Goal: Task Accomplishment & Management: Use online tool/utility

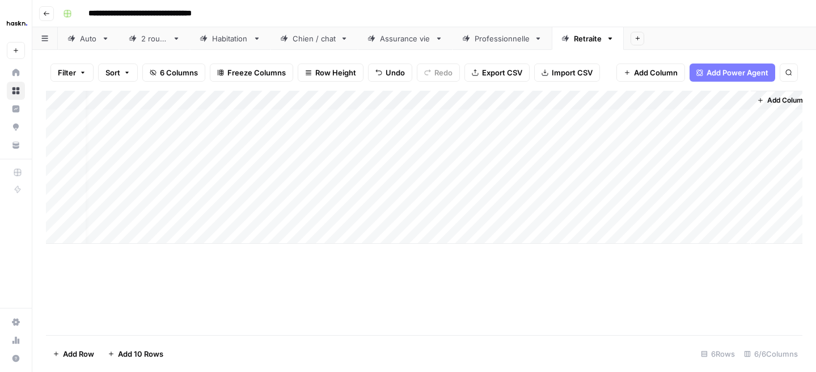
scroll to position [0, 11]
click at [716, 104] on div "Add Column" at bounding box center [424, 167] width 757 height 153
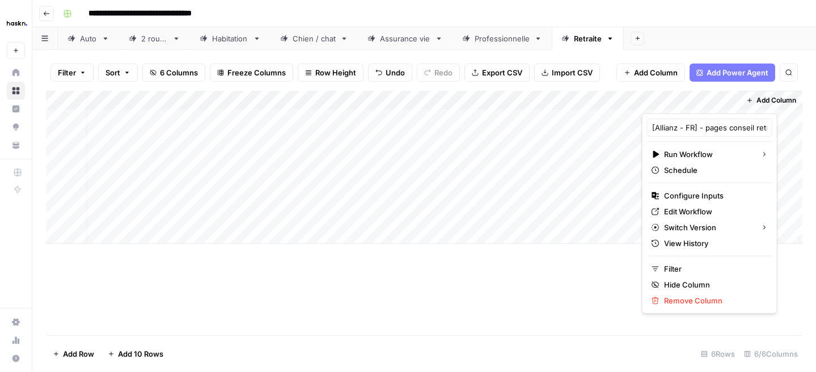
click at [714, 105] on div at bounding box center [691, 102] width 98 height 23
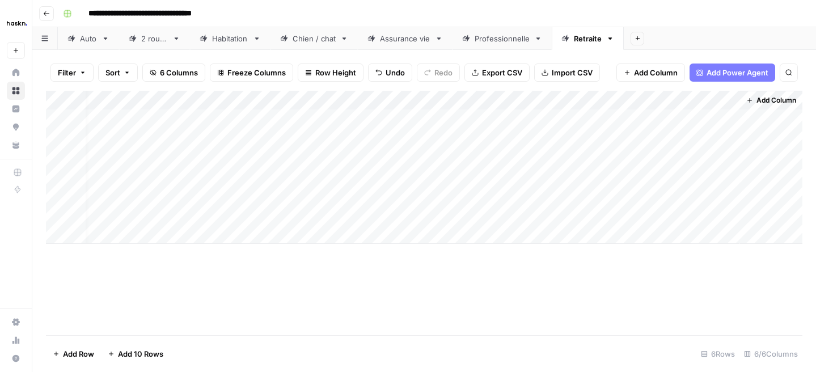
click at [624, 153] on div "Add Column" at bounding box center [424, 167] width 757 height 153
click at [675, 120] on div "Add Column" at bounding box center [424, 167] width 757 height 153
click at [711, 120] on div "Add Column" at bounding box center [424, 167] width 757 height 153
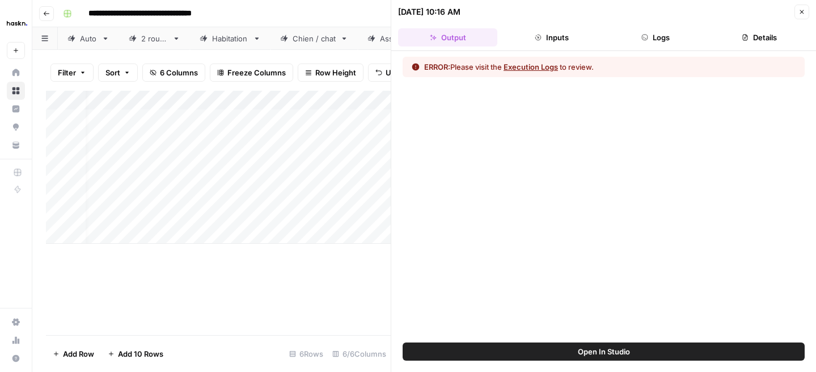
click at [664, 39] on button "Logs" at bounding box center [655, 37] width 99 height 18
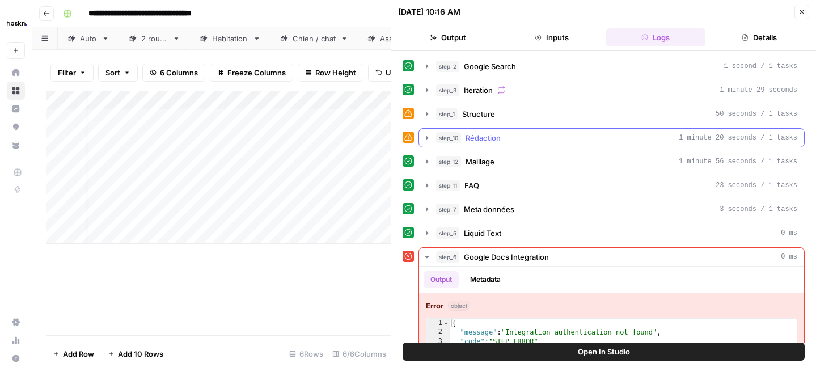
scroll to position [25, 0]
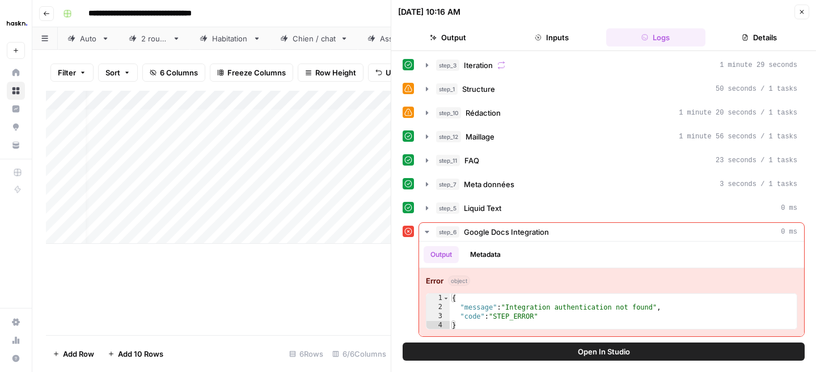
click at [797, 12] on button "Close" at bounding box center [802, 12] width 15 height 15
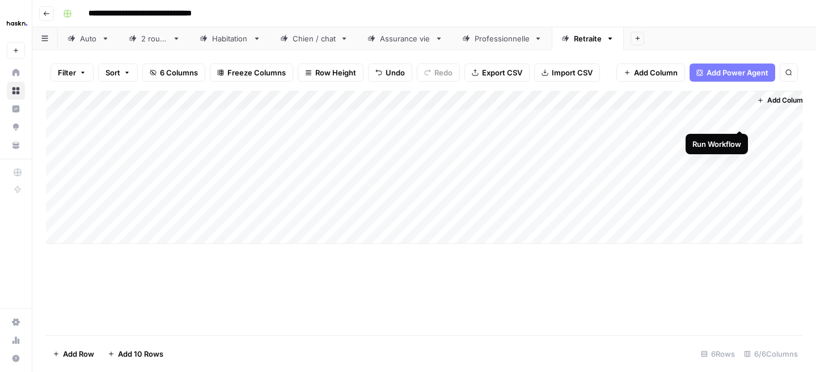
click at [738, 118] on div "Add Column" at bounding box center [424, 167] width 757 height 153
click at [792, 120] on div "Add Column" at bounding box center [424, 167] width 757 height 153
click at [706, 119] on div "Add Column" at bounding box center [424, 167] width 757 height 153
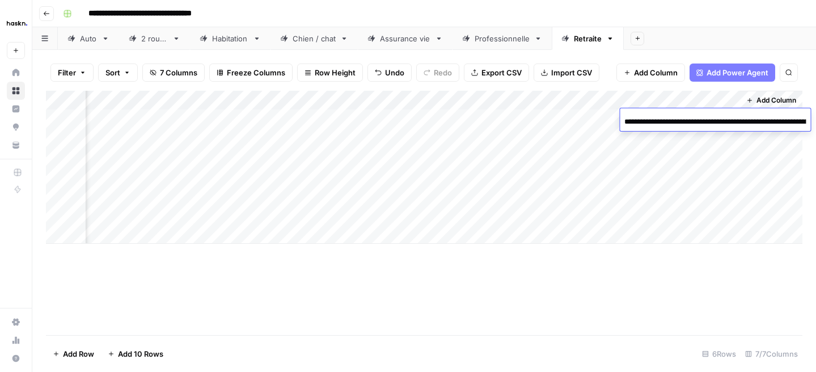
scroll to position [0, 167]
click at [706, 119] on input "**********" at bounding box center [714, 122] width 181 height 14
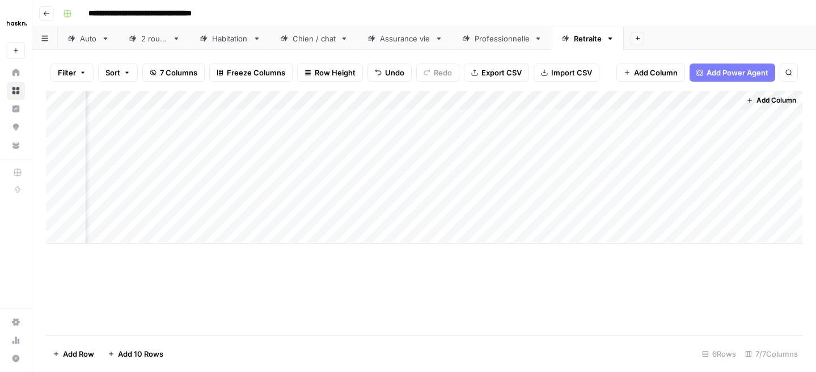
click at [678, 158] on div "Add Column" at bounding box center [424, 167] width 757 height 153
click at [729, 113] on div "Add Column" at bounding box center [424, 167] width 757 height 153
click at [346, 123] on div "Add Column" at bounding box center [424, 167] width 757 height 153
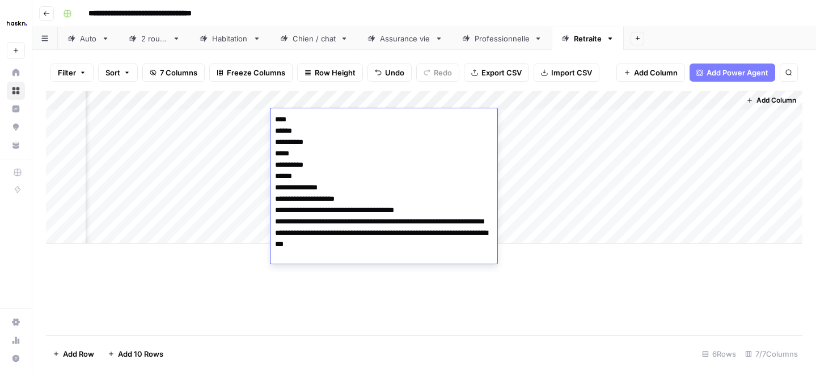
drag, startPoint x: 346, startPoint y: 250, endPoint x: 263, endPoint y: 108, distance: 164.2
click at [263, 108] on body "**********" at bounding box center [408, 186] width 816 height 372
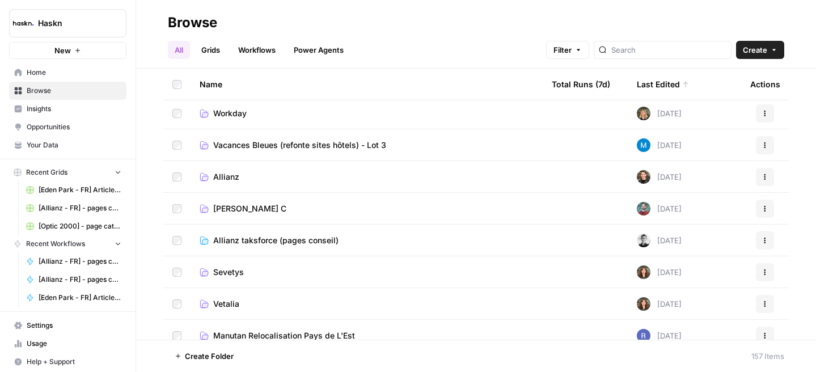
scroll to position [107, 0]
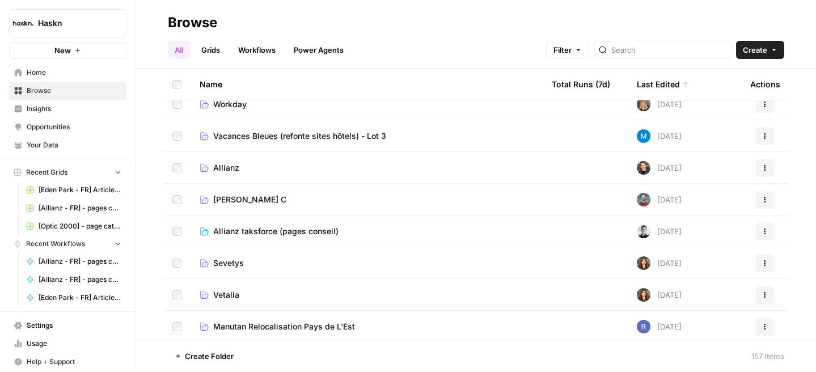
click at [237, 231] on span "Allianz taksforce (pages conseil)" at bounding box center [275, 231] width 125 height 11
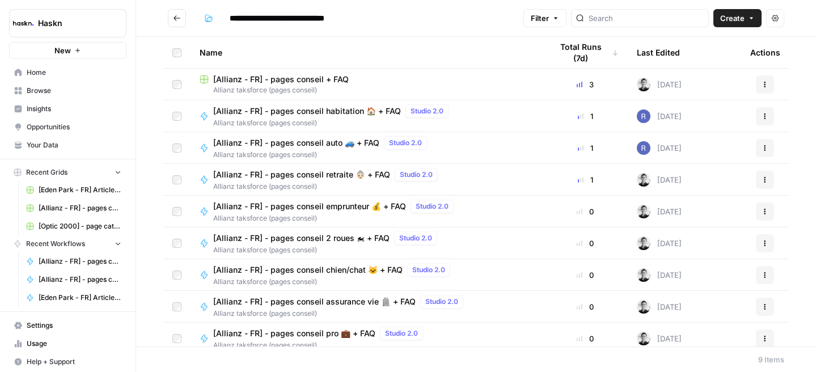
click at [306, 177] on span "[Allianz - FR] - pages conseil retraite 👵🏻 + FAQ" at bounding box center [301, 174] width 177 height 11
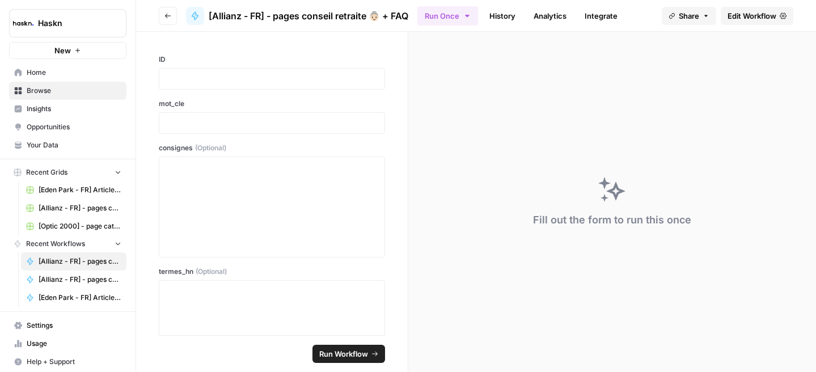
click at [747, 18] on span "Edit Workflow" at bounding box center [752, 15] width 49 height 11
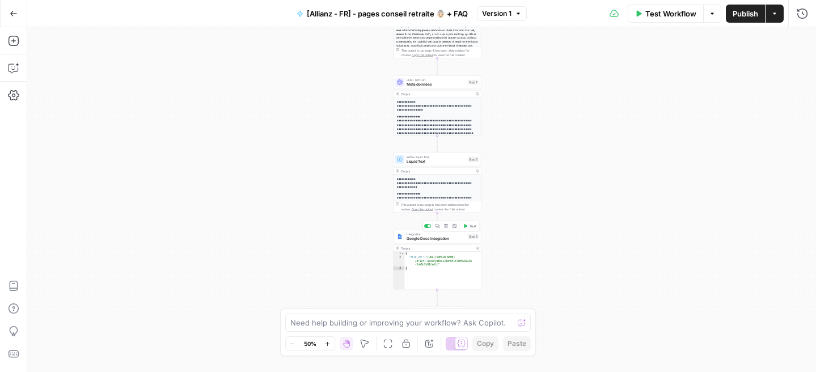
click at [433, 242] on div "Integration Google Docs Integration Step 6 Copy step Delete step Add Note Test" at bounding box center [438, 237] width 88 height 14
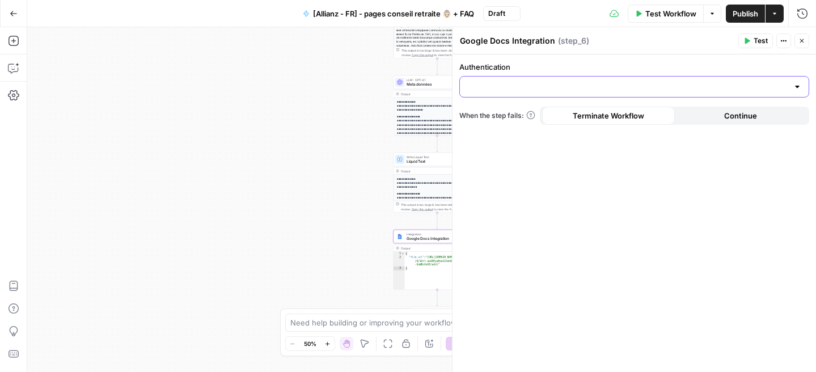
click at [578, 90] on input "Authentication" at bounding box center [628, 86] width 322 height 11
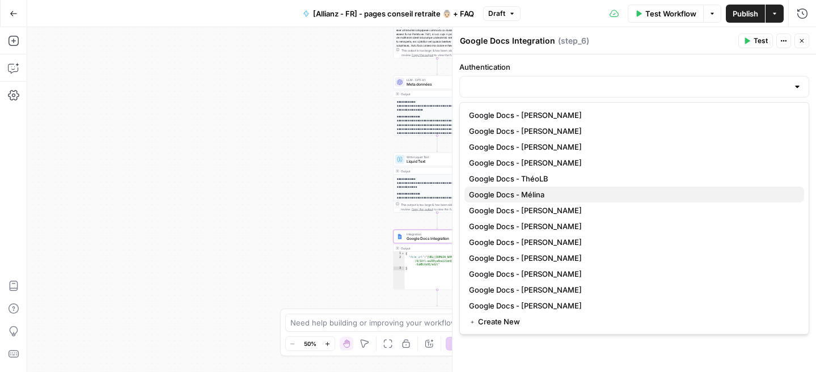
click at [533, 197] on span "Google Docs - Mélina" at bounding box center [632, 194] width 326 height 11
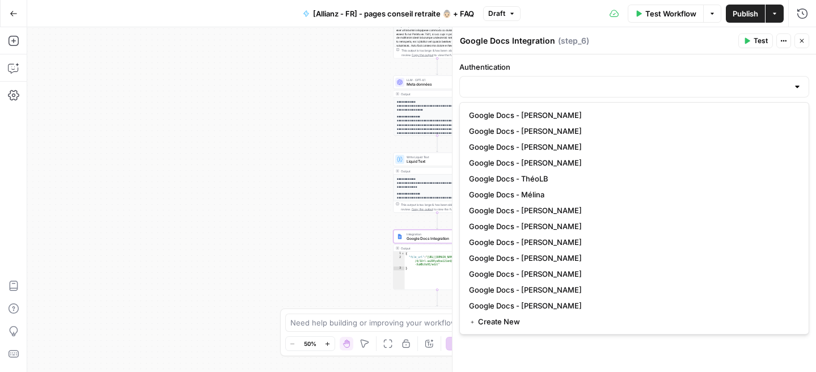
type input "Google Docs - Mélina"
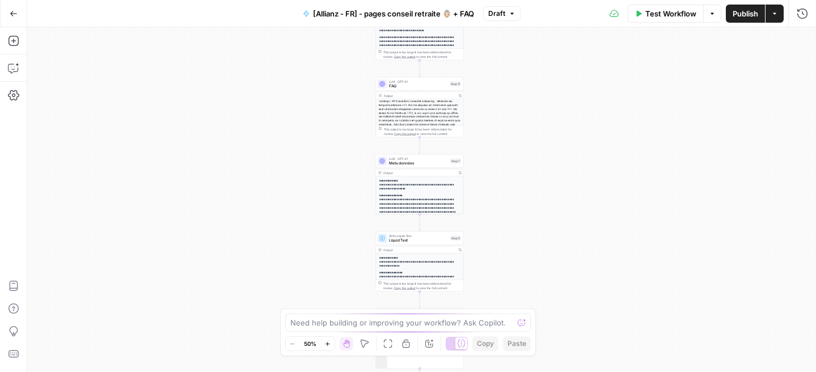
drag, startPoint x: 505, startPoint y: 185, endPoint x: 503, endPoint y: -29, distance: 214.4
click at [503, 0] on html "Haskn New Home Browse Insights Opportunities Your Data Recent Grids [[GEOGRAPHI…" at bounding box center [408, 186] width 816 height 372
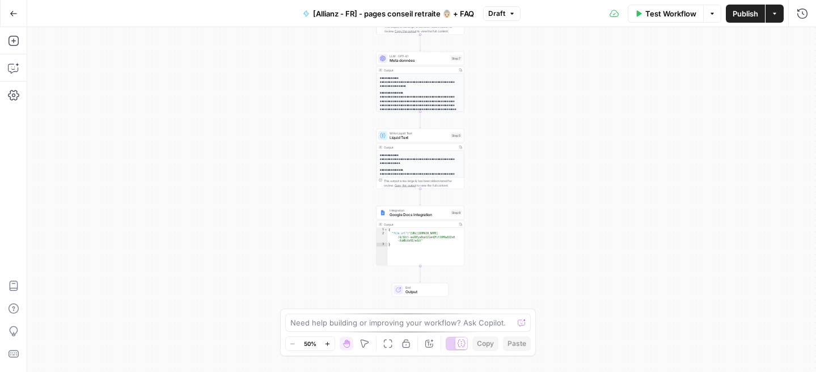
drag, startPoint x: 499, startPoint y: 234, endPoint x: 499, endPoint y: 135, distance: 98.7
click at [499, 135] on div "Workflow Set Inputs Inputs Google Search Google Search Step 2 Output Copy 1 2 3…" at bounding box center [421, 199] width 789 height 345
type textarea "**********"
click at [393, 241] on div "{ "file_url" : "[URL][DOMAIN_NAME] /d/1Url-aaJDEyaEoa12ienQFifJXM9wOZZx8 -XuWBc…" at bounding box center [426, 251] width 77 height 46
click at [404, 217] on span "Google Docs Integration" at bounding box center [419, 215] width 59 height 6
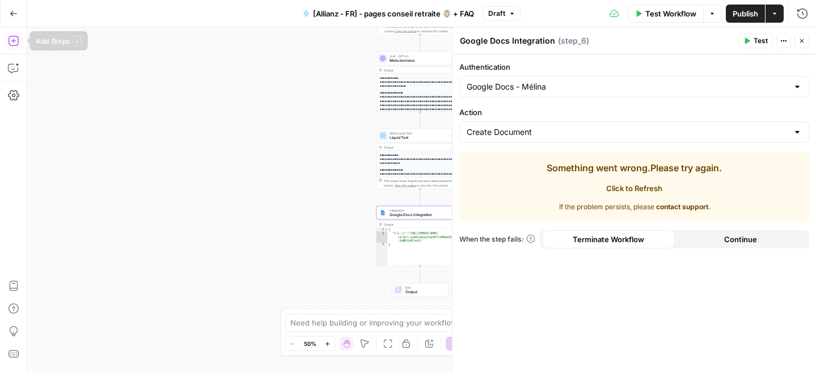
click at [10, 43] on icon "button" at bounding box center [13, 40] width 11 height 11
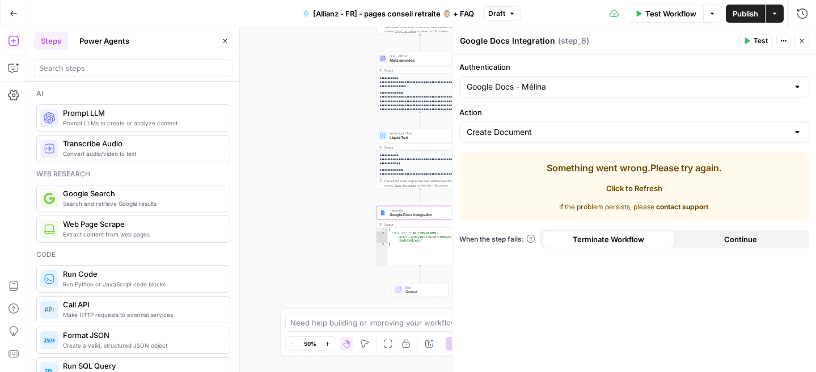
click at [137, 61] on div at bounding box center [133, 68] width 199 height 18
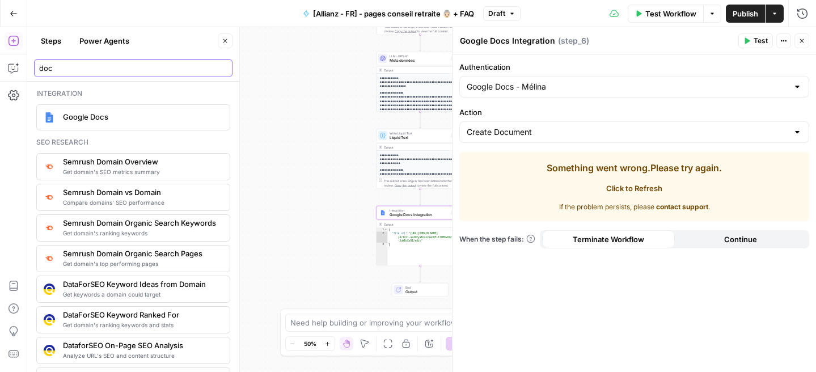
type input "doc"
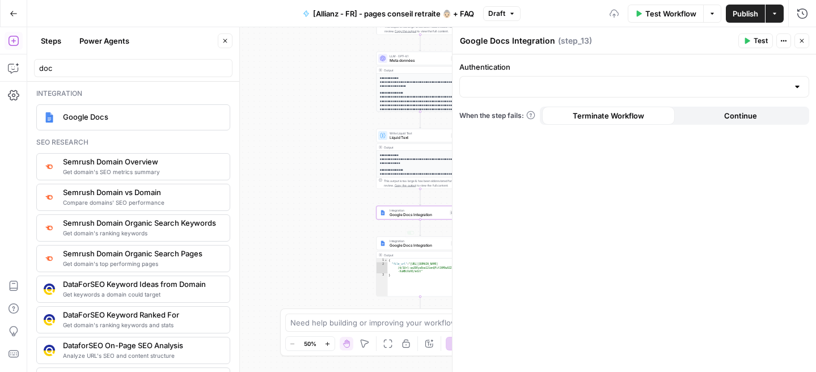
click at [409, 273] on div "{ "file_url" : "[URL][DOMAIN_NAME] /d/1Url-aaJDEyaEoa12ienQFifJXM9wOZZx8 -XuWBc…" at bounding box center [426, 282] width 77 height 46
click at [410, 246] on span "Google Docs Integration" at bounding box center [419, 246] width 59 height 6
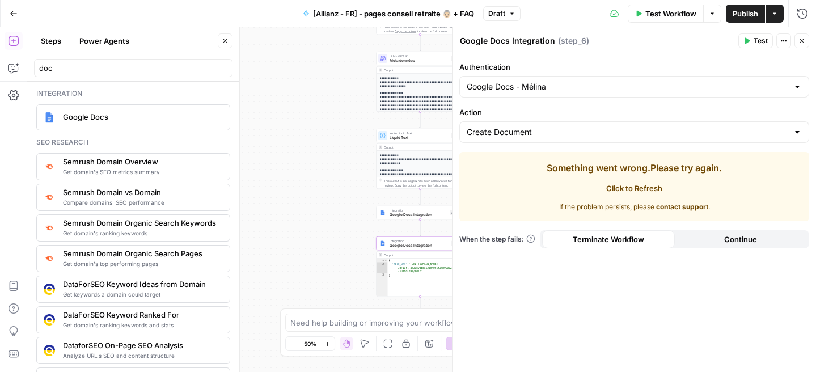
click at [799, 47] on button "Close" at bounding box center [802, 40] width 15 height 15
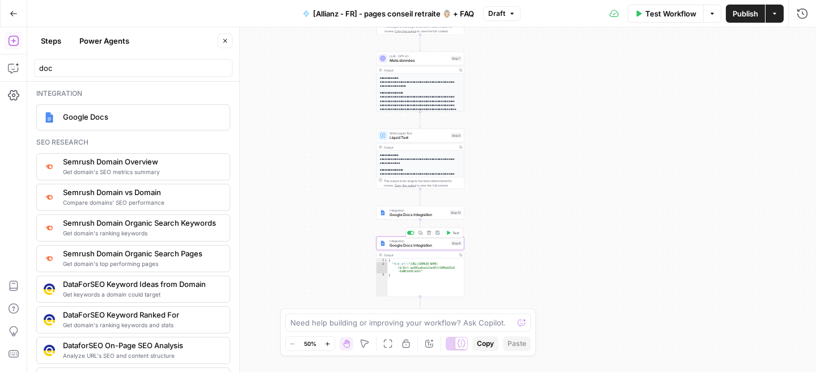
click at [429, 235] on icon "button" at bounding box center [429, 233] width 5 height 5
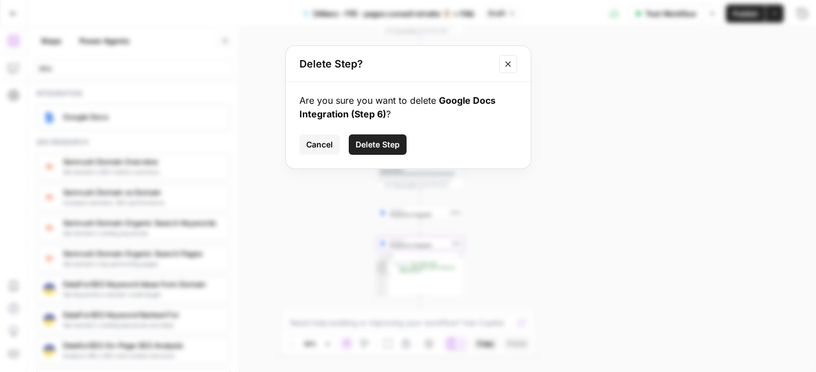
click at [371, 139] on span "Delete Step" at bounding box center [378, 144] width 44 height 11
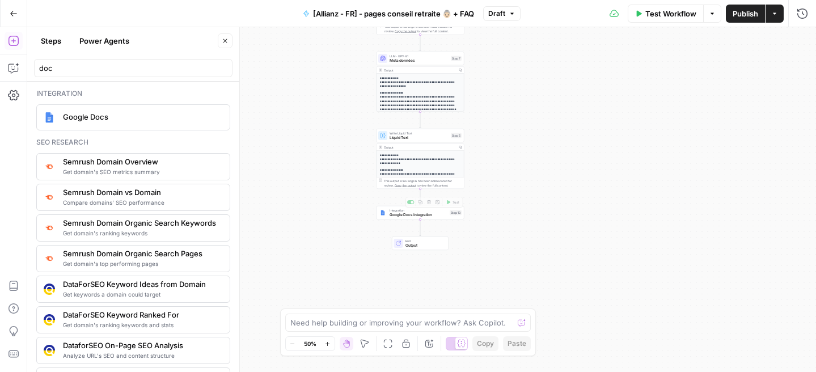
click at [396, 217] on span "Google Docs Integration" at bounding box center [419, 215] width 58 height 6
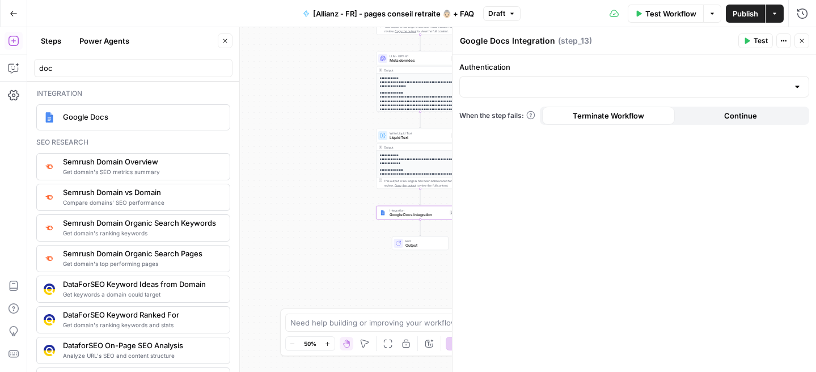
click at [604, 96] on div at bounding box center [634, 87] width 350 height 22
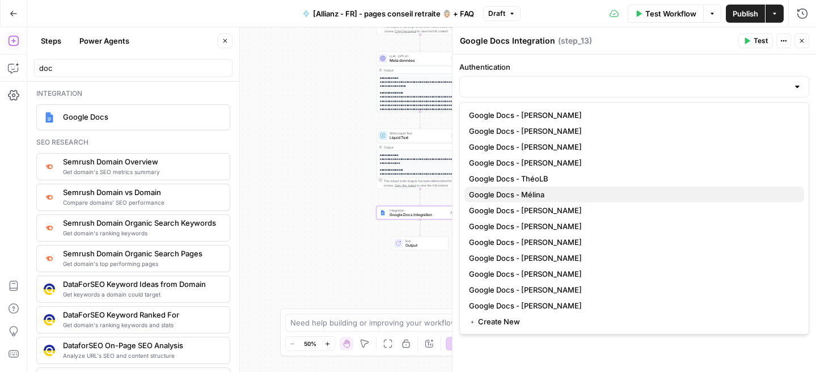
click at [561, 191] on span "Google Docs - Mélina" at bounding box center [632, 194] width 326 height 11
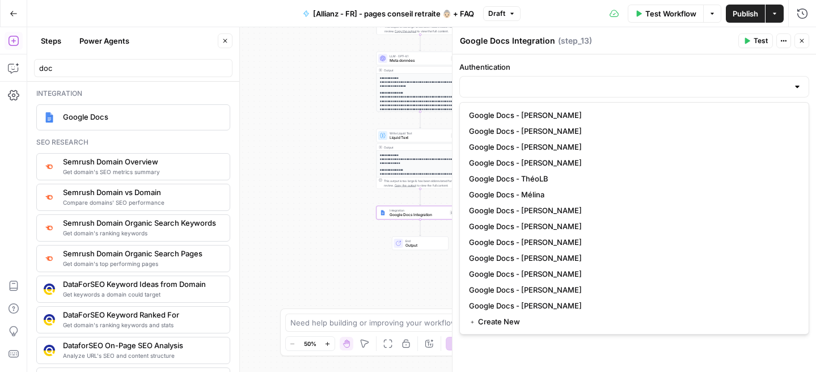
type input "Google Docs - Mélina"
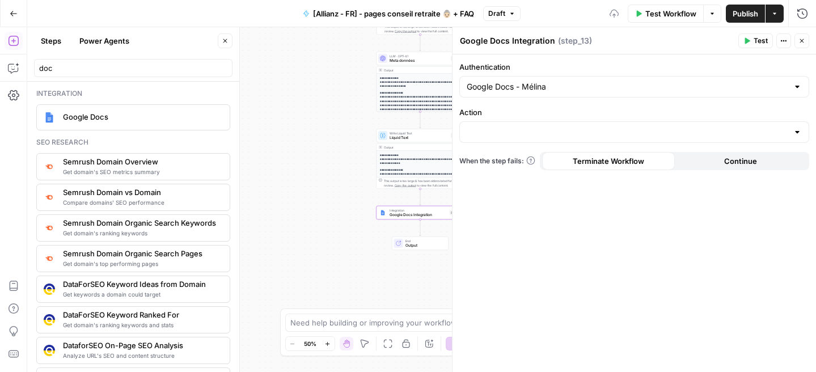
click at [557, 138] on div at bounding box center [634, 132] width 350 height 22
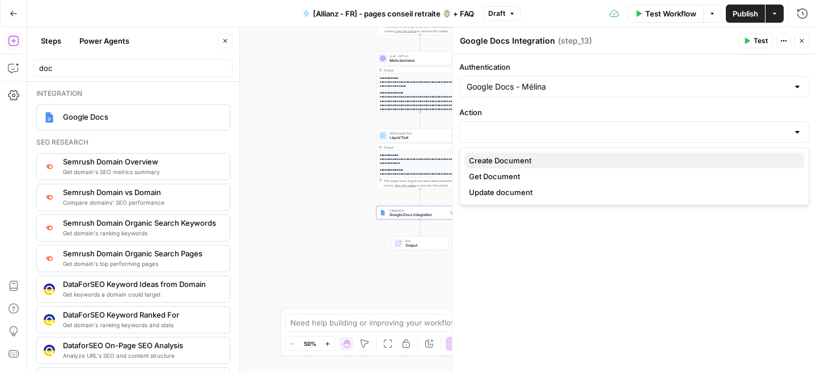
click at [550, 163] on span "Create Document" at bounding box center [632, 160] width 326 height 11
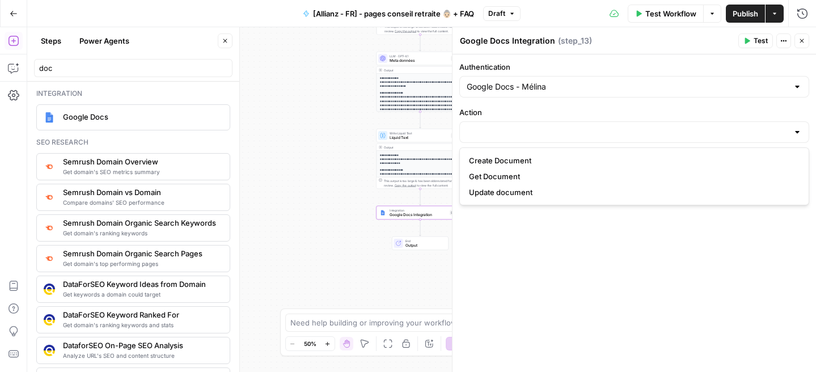
type input "Create Document"
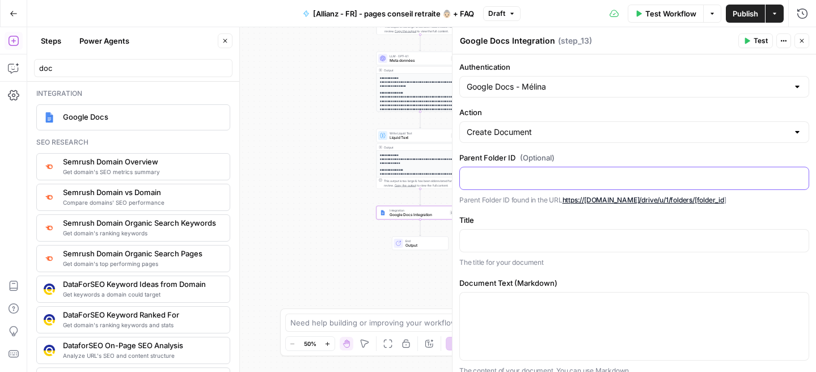
click at [550, 187] on div at bounding box center [634, 178] width 349 height 22
click at [521, 243] on p at bounding box center [634, 239] width 335 height 11
click at [795, 242] on button "Variables Menu" at bounding box center [798, 239] width 9 height 9
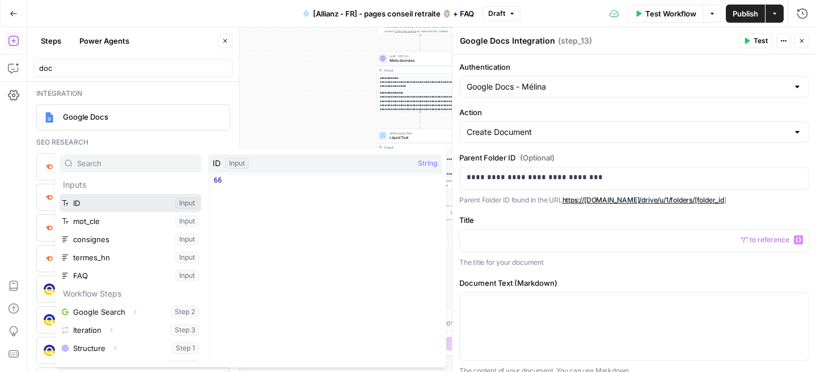
click at [178, 202] on button "Select variable ID" at bounding box center [131, 203] width 142 height 18
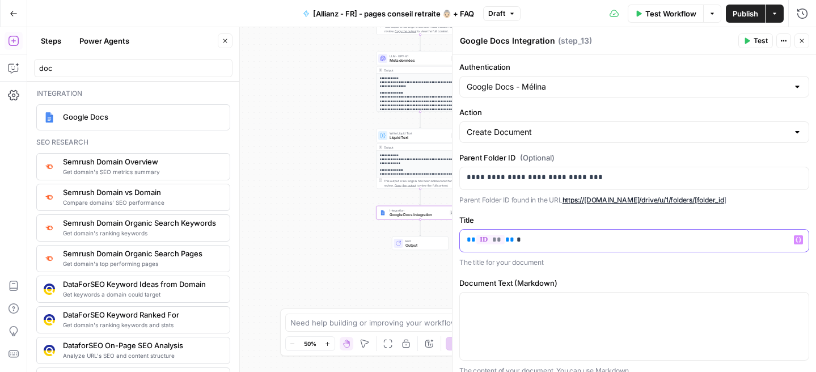
click at [795, 239] on button "Variables Menu" at bounding box center [798, 239] width 9 height 9
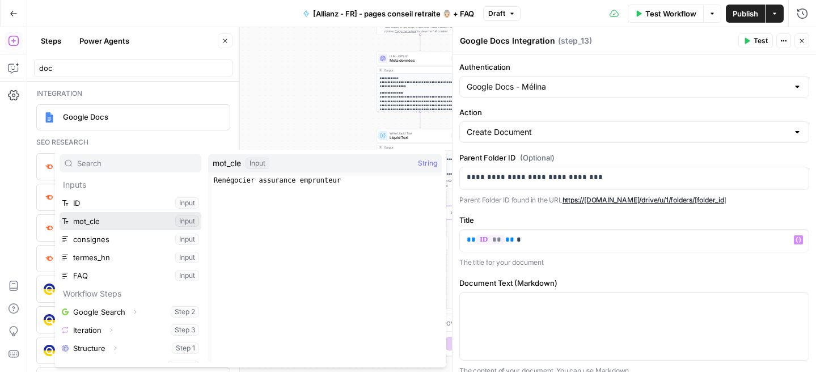
click at [189, 221] on button "Select variable mot_cle" at bounding box center [131, 221] width 142 height 18
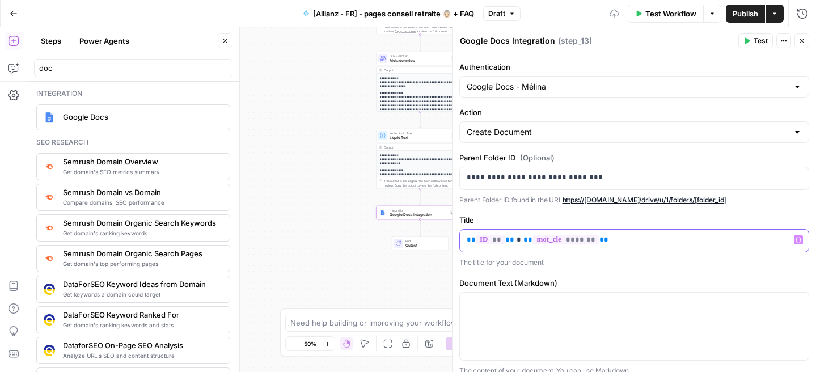
scroll to position [52, 0]
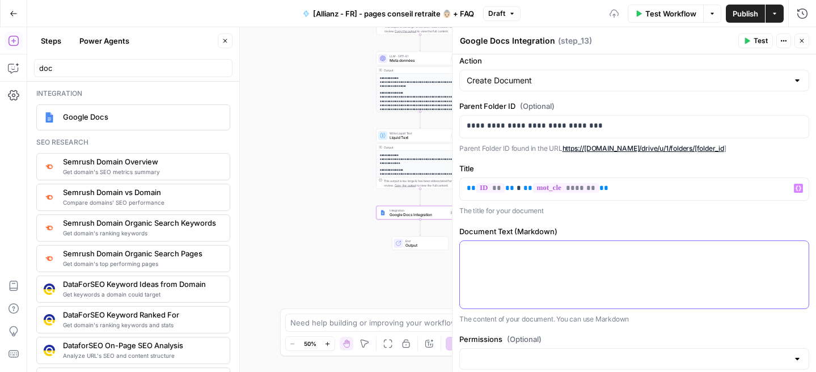
click at [536, 272] on div at bounding box center [634, 274] width 349 height 67
click at [797, 251] on icon "button" at bounding box center [799, 251] width 6 height 6
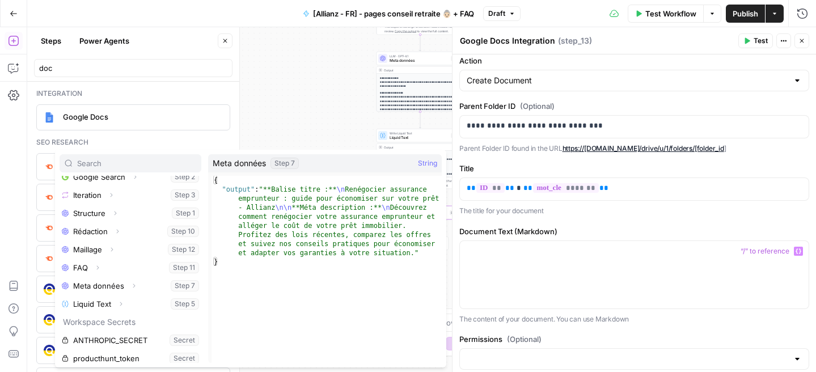
scroll to position [158, 0]
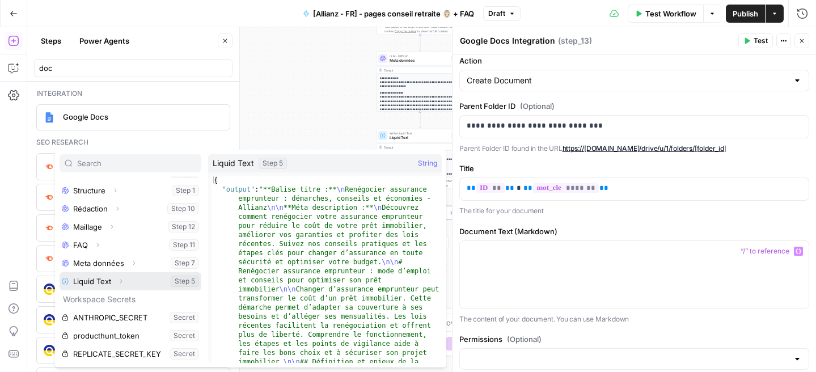
click at [117, 278] on icon "button" at bounding box center [120, 281] width 7 height 7
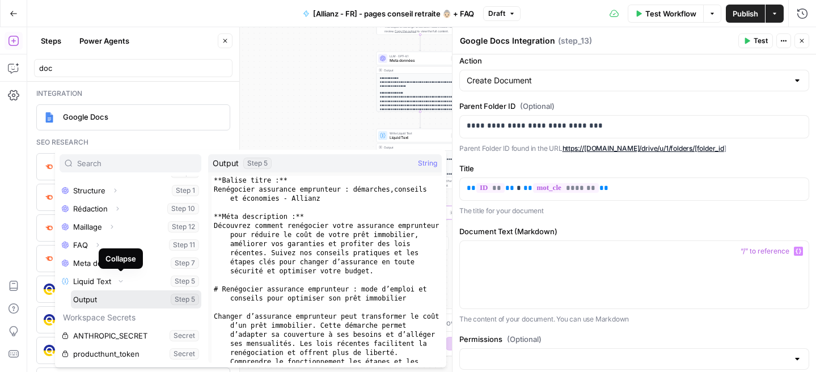
click at [109, 296] on button "Select variable Output" at bounding box center [136, 299] width 130 height 18
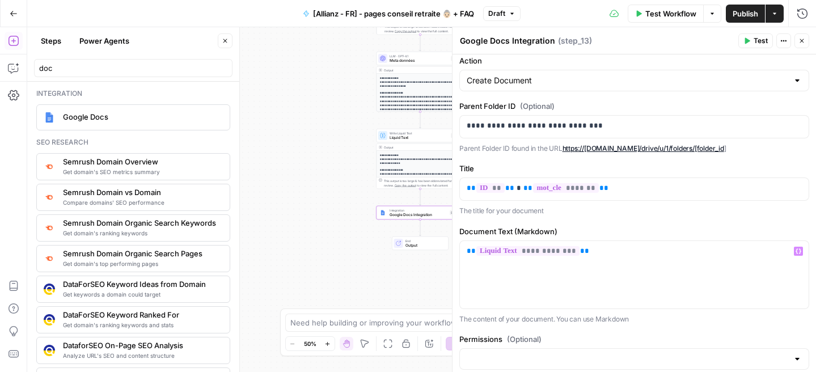
click at [748, 14] on span "Publish" at bounding box center [746, 13] width 26 height 11
